Goal: Information Seeking & Learning: Learn about a topic

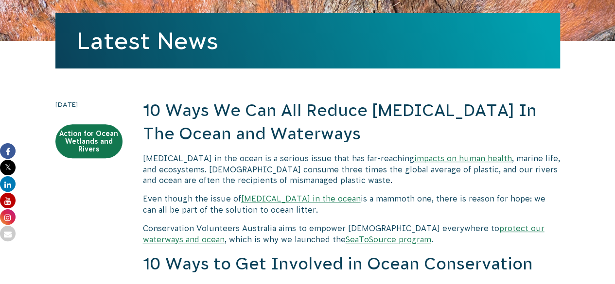
scroll to position [144, 0]
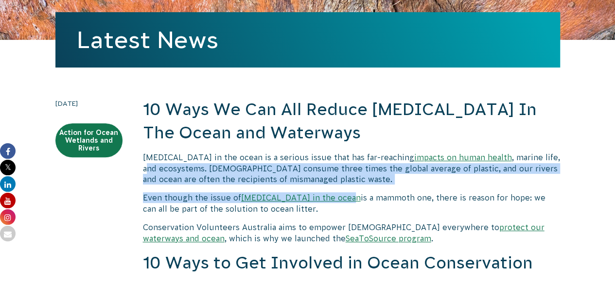
drag, startPoint x: 148, startPoint y: 165, endPoint x: 331, endPoint y: 192, distance: 184.3
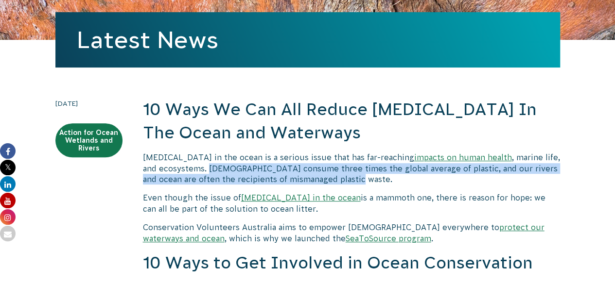
drag, startPoint x: 209, startPoint y: 169, endPoint x: 370, endPoint y: 182, distance: 161.5
click at [370, 182] on p "[MEDICAL_DATA] in the ocean is a serious issue that has far-reaching impacts on…" at bounding box center [351, 168] width 417 height 33
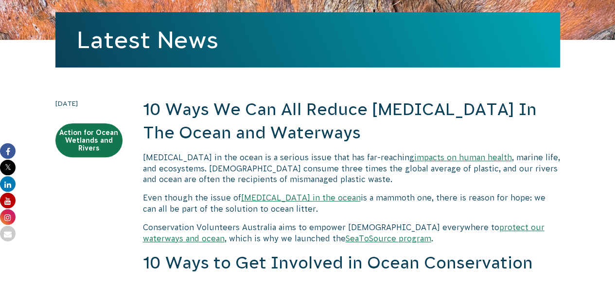
drag, startPoint x: 341, startPoint y: 190, endPoint x: 215, endPoint y: 170, distance: 128.0
click at [357, 181] on p "[MEDICAL_DATA] in the ocean is a serious issue that has far-reaching impacts on…" at bounding box center [351, 168] width 417 height 33
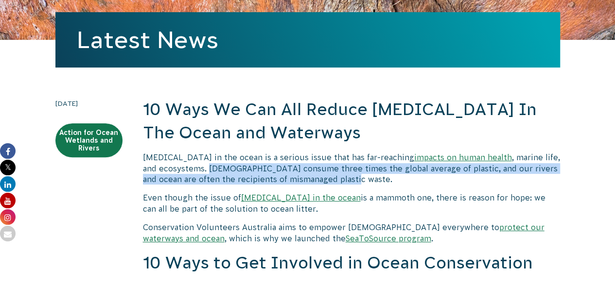
drag, startPoint x: 332, startPoint y: 182, endPoint x: 210, endPoint y: 168, distance: 123.4
click at [210, 168] on p "[MEDICAL_DATA] in the ocean is a serious issue that has far-reaching impacts on…" at bounding box center [351, 168] width 417 height 33
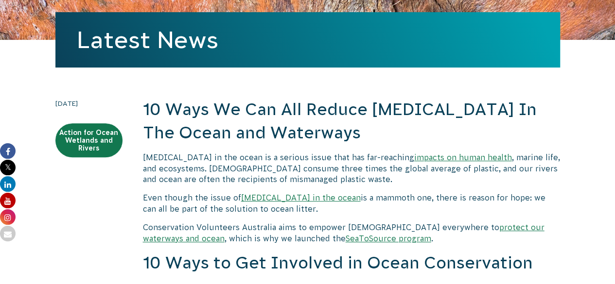
click at [357, 163] on p "[MEDICAL_DATA] in the ocean is a serious issue that has far-reaching impacts on…" at bounding box center [351, 168] width 417 height 33
click at [377, 181] on p "[MEDICAL_DATA] in the ocean is a serious issue that has far-reaching impacts on…" at bounding box center [351, 168] width 417 height 33
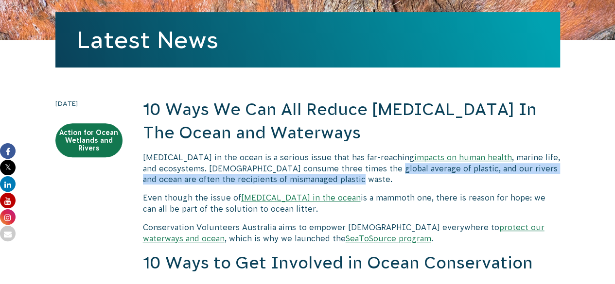
drag, startPoint x: 378, startPoint y: 165, endPoint x: 449, endPoint y: 184, distance: 73.8
click at [449, 184] on p "[MEDICAL_DATA] in the ocean is a serious issue that has far-reaching impacts on…" at bounding box center [351, 168] width 417 height 33
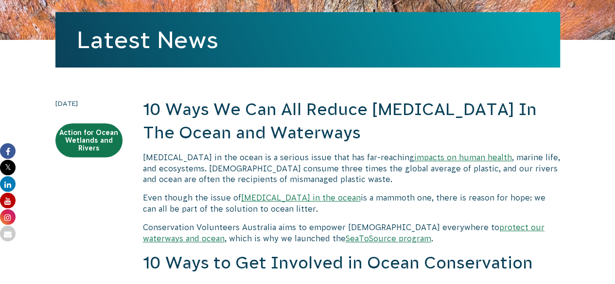
drag, startPoint x: 449, startPoint y: 184, endPoint x: 123, endPoint y: 178, distance: 325.7
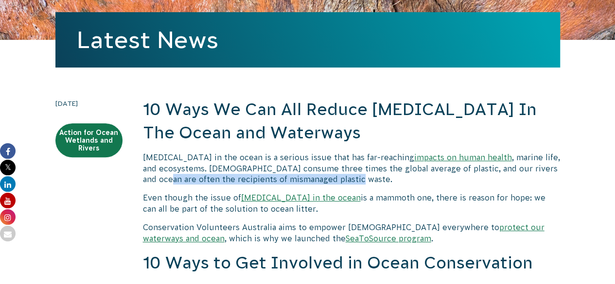
drag, startPoint x: 136, startPoint y: 177, endPoint x: 346, endPoint y: 177, distance: 209.5
click at [346, 177] on p "[MEDICAL_DATA] in the ocean is a serious issue that has far-reaching impacts on…" at bounding box center [351, 168] width 417 height 33
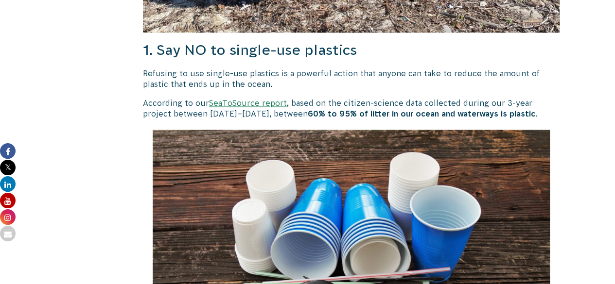
scroll to position [720, 0]
